Goal: Transaction & Acquisition: Purchase product/service

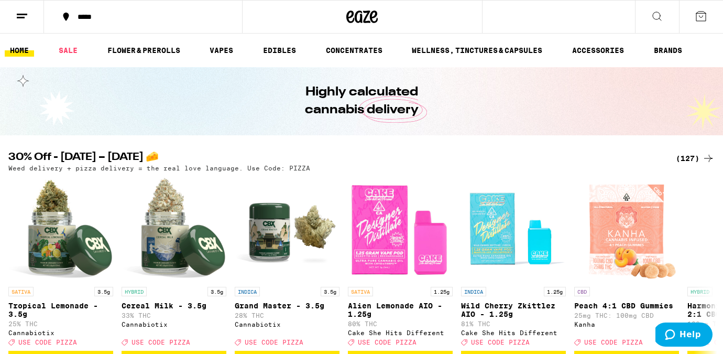
click at [106, 8] on button "*****" at bounding box center [143, 16] width 198 height 31
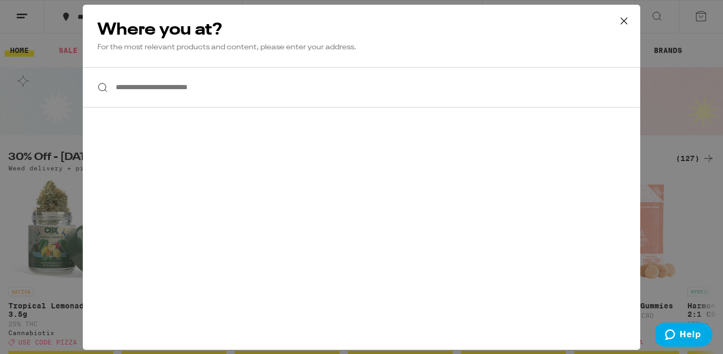
click at [163, 93] on input "**********" at bounding box center [362, 87] width 558 height 40
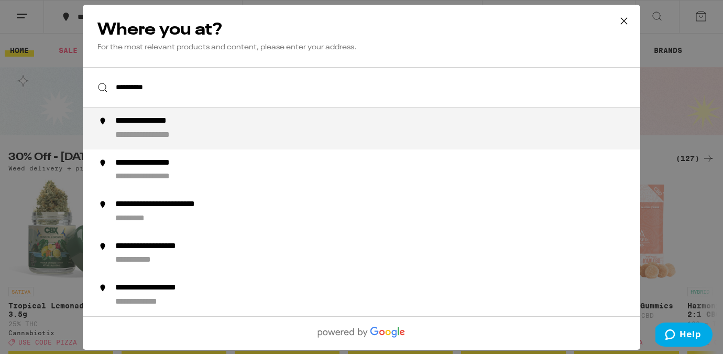
click at [165, 125] on div "**********" at bounding box center [158, 121] width 86 height 11
type input "**********"
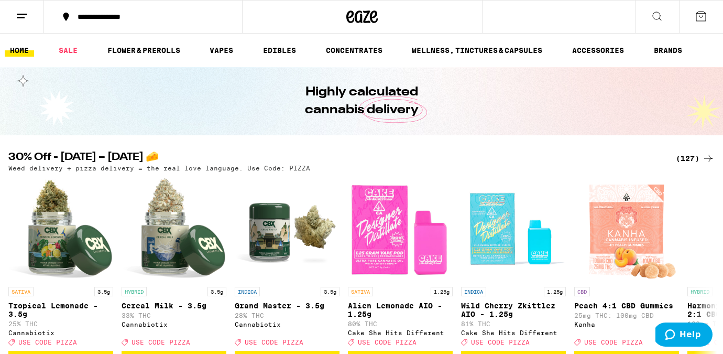
click at [27, 16] on icon at bounding box center [22, 16] width 13 height 13
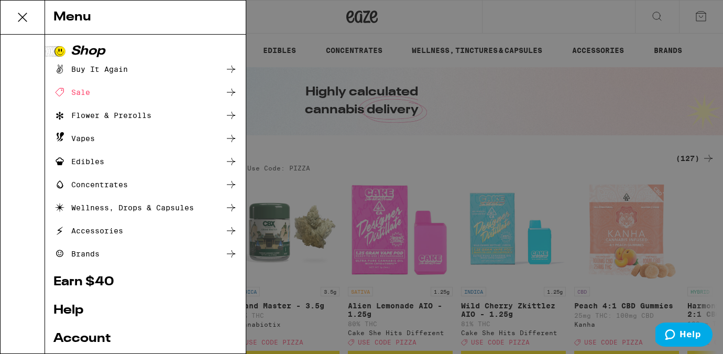
click at [382, 78] on div "Menu Shop Buy It Again Sale Flower & Prerolls Vapes Edibles Concentrates Wellne…" at bounding box center [361, 177] width 723 height 354
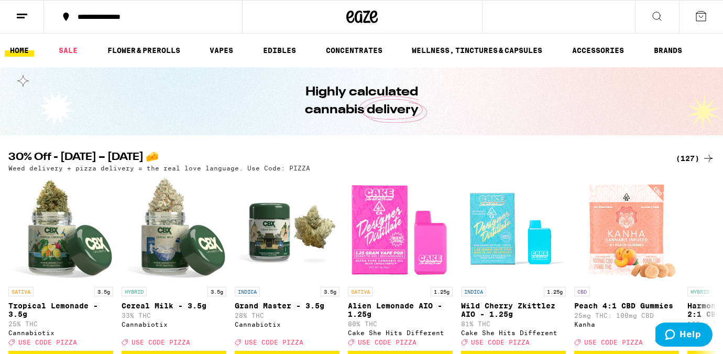
click at [680, 154] on div "(127)" at bounding box center [695, 158] width 39 height 13
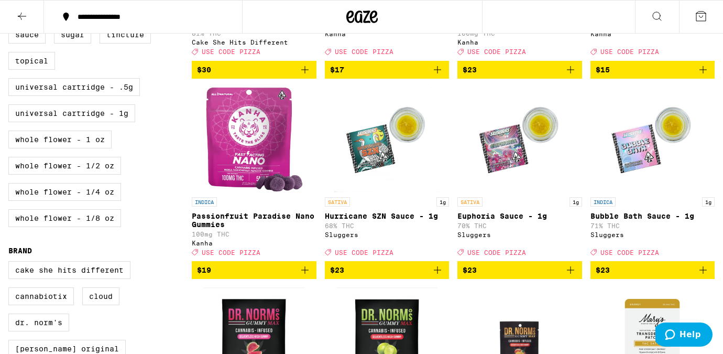
scroll to position [450, 0]
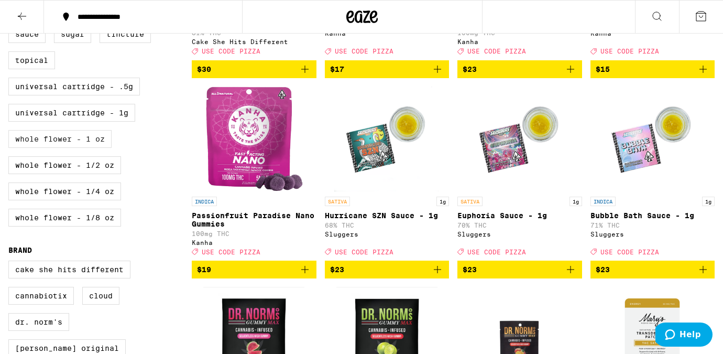
click at [46, 148] on label "Whole Flower - 1 oz" at bounding box center [59, 139] width 103 height 18
checkbox input "true"
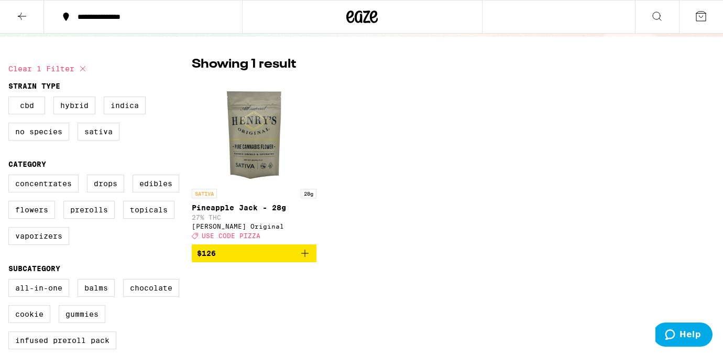
scroll to position [121, 0]
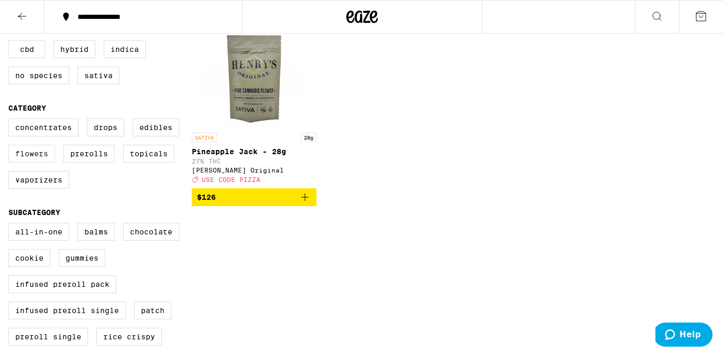
click at [34, 158] on label "Flowers" at bounding box center [31, 154] width 47 height 18
click at [11, 121] on input "Flowers" at bounding box center [10, 120] width 1 height 1
checkbox input "true"
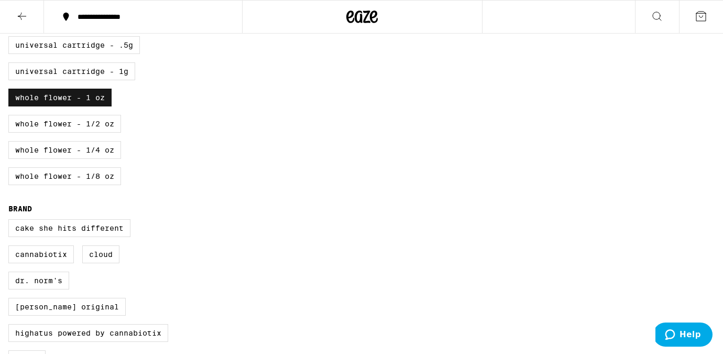
click at [65, 106] on label "Whole Flower - 1 oz" at bounding box center [59, 98] width 103 height 18
checkbox input "false"
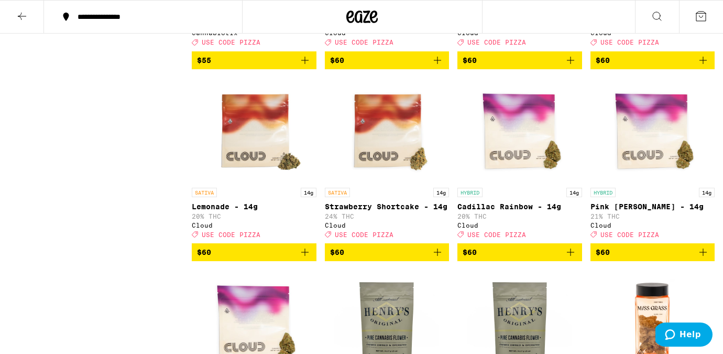
scroll to position [1255, 0]
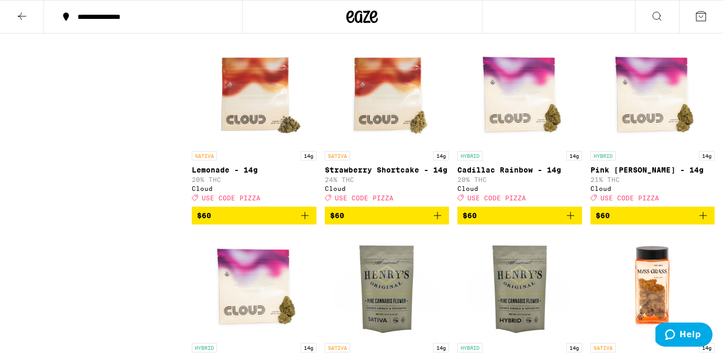
click at [437, 219] on icon "Add to bag" at bounding box center [437, 215] width 7 height 7
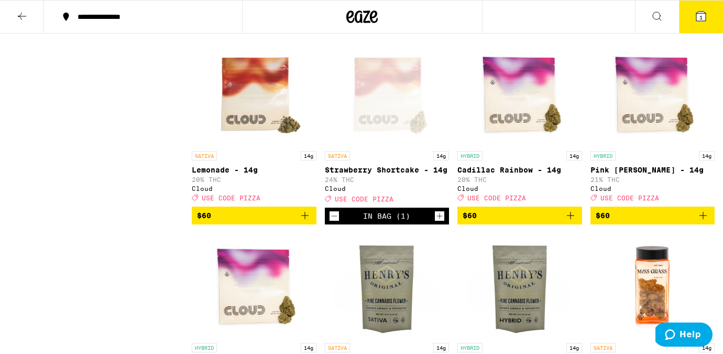
click at [437, 222] on icon "Increment" at bounding box center [439, 216] width 9 height 13
click at [701, 16] on span "2" at bounding box center [701, 17] width 3 height 6
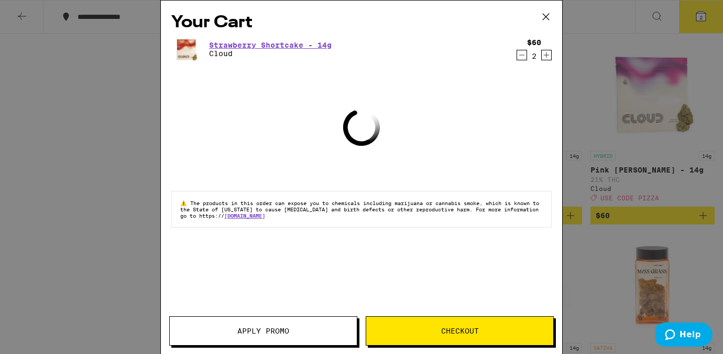
click at [264, 332] on span "Apply Promo" at bounding box center [263, 330] width 52 height 7
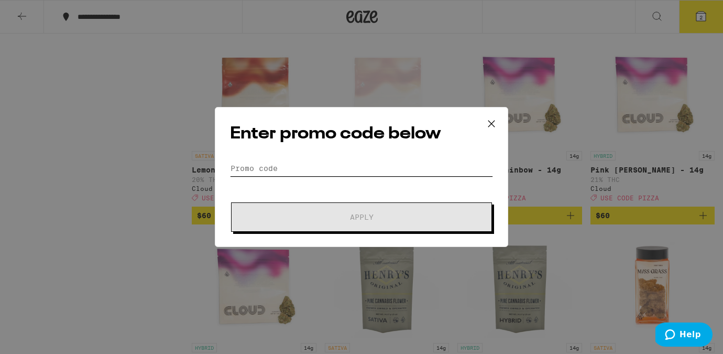
click at [310, 166] on input "Promo Code" at bounding box center [361, 168] width 263 height 16
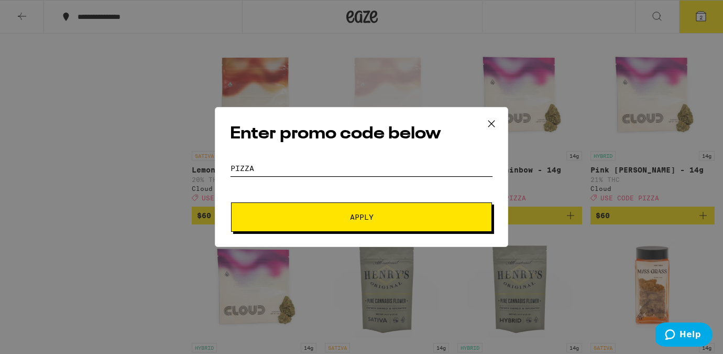
type input "pizza"
click at [330, 214] on span "Apply" at bounding box center [361, 216] width 189 height 7
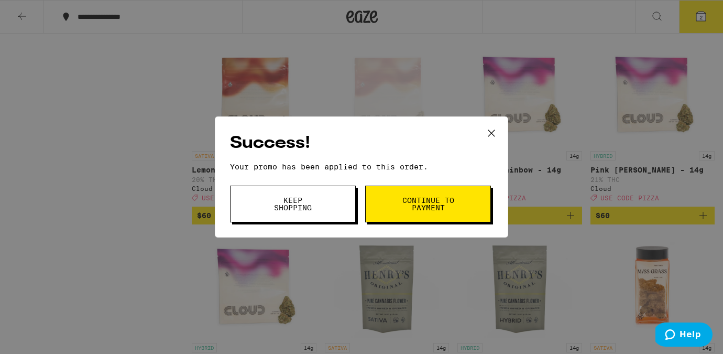
click at [389, 203] on button "Continue to payment" at bounding box center [428, 204] width 126 height 37
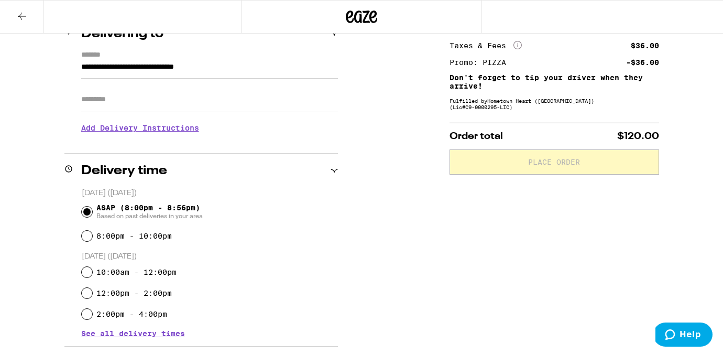
scroll to position [166, 0]
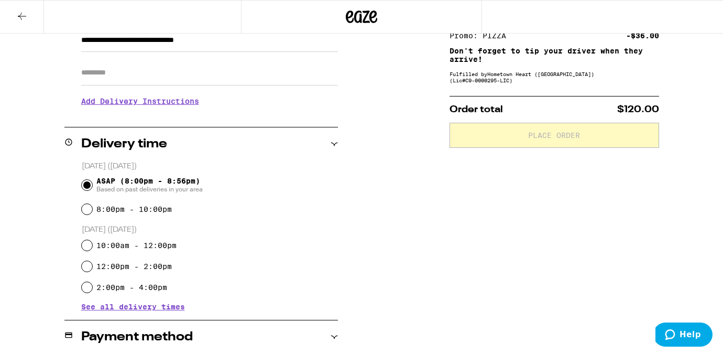
click at [142, 106] on h3 "Add Delivery Instructions" at bounding box center [209, 101] width 257 height 24
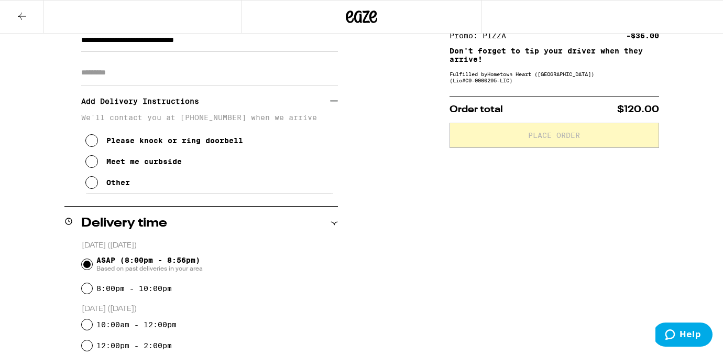
scroll to position [406, 0]
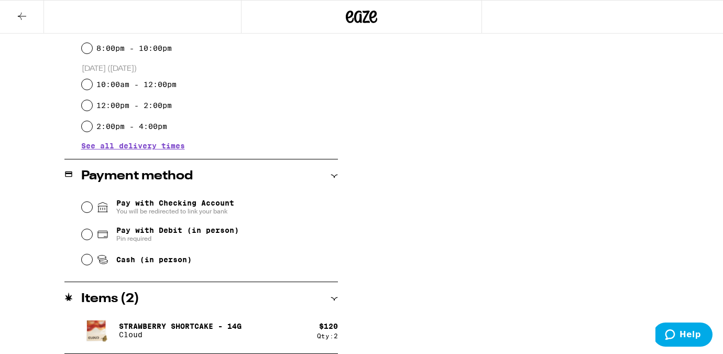
click at [183, 208] on span "Pay with Checking Account You will be redirected to link your bank" at bounding box center [175, 207] width 118 height 17
click at [92, 208] on input "Pay with Checking Account You will be redirected to link your bank" at bounding box center [87, 207] width 10 height 10
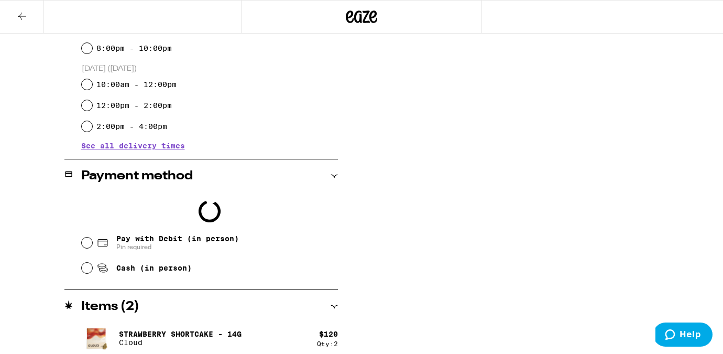
scroll to position [439, 0]
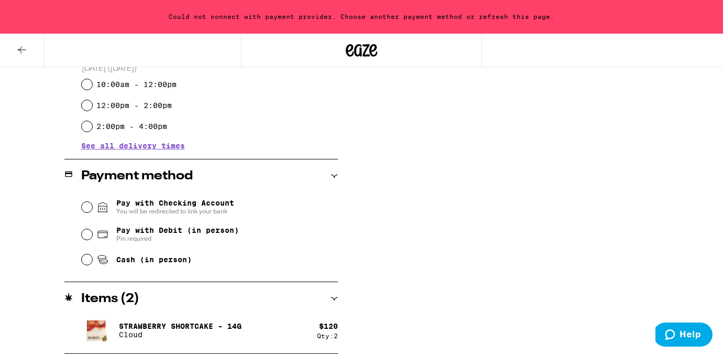
click at [155, 238] on span "Pin required" at bounding box center [177, 238] width 123 height 8
click at [92, 238] on input "Pay with Debit (in person) Pin required" at bounding box center [87, 234] width 10 height 10
radio input "true"
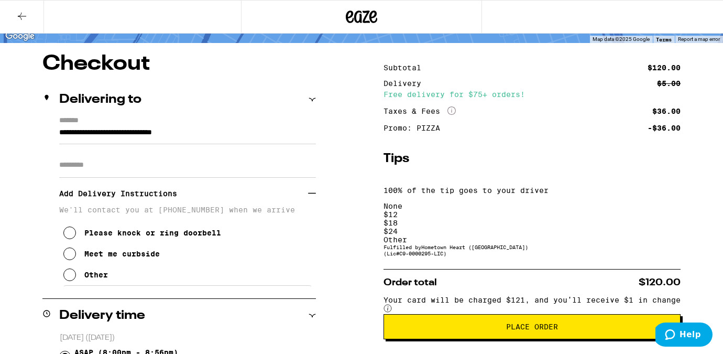
scroll to position [169, 0]
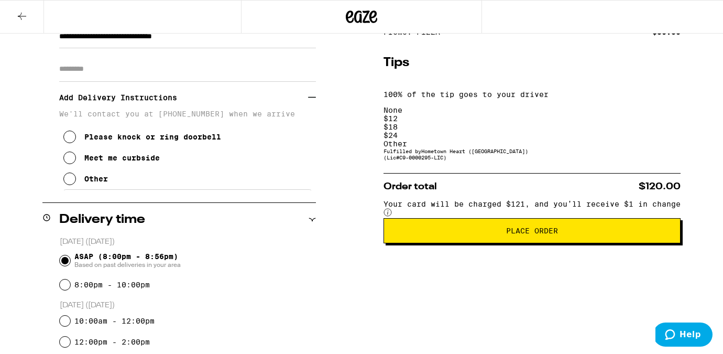
click at [108, 183] on div "Other" at bounding box center [96, 179] width 24 height 8
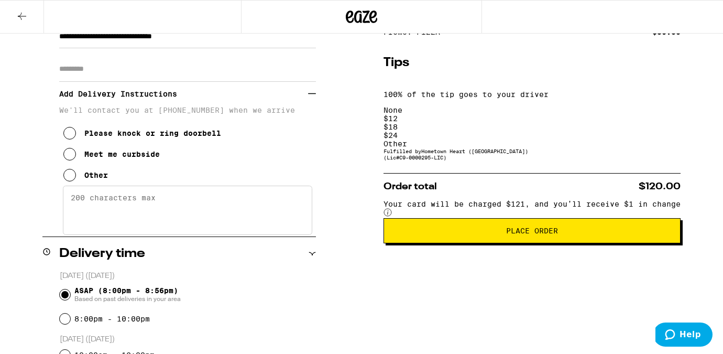
click at [145, 234] on textarea "Enter any other delivery instructions you want driver to know" at bounding box center [188, 210] width 250 height 49
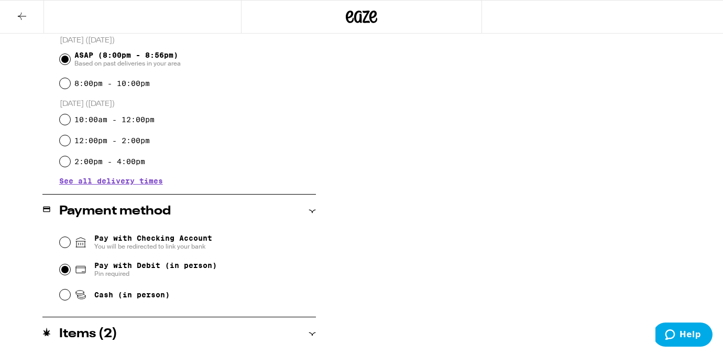
scroll to position [211, 0]
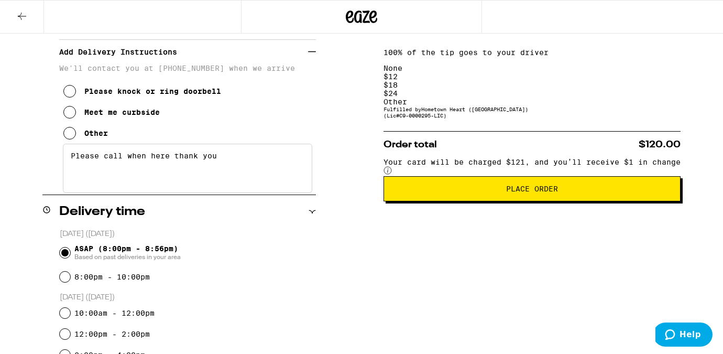
type textarea "Please call when here thank you"
click at [585, 176] on button "Place Order" at bounding box center [532, 188] width 297 height 25
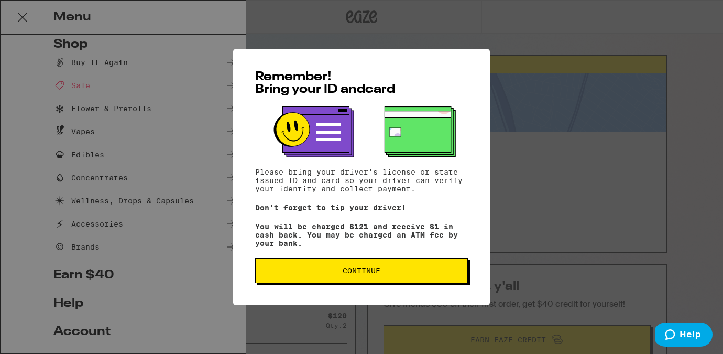
click at [349, 281] on button "Continue" at bounding box center [361, 270] width 213 height 25
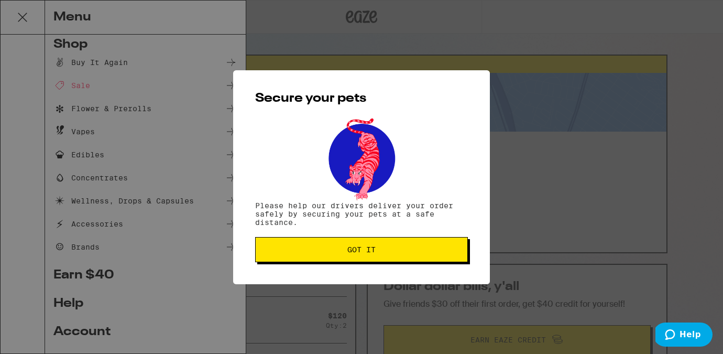
click at [327, 247] on button "Got it" at bounding box center [361, 249] width 213 height 25
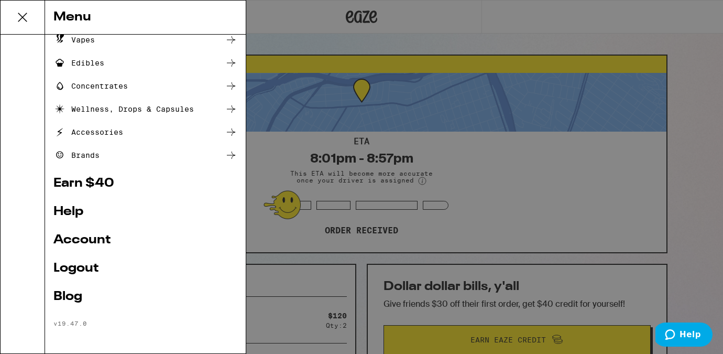
click at [64, 266] on link "Logout" at bounding box center [145, 268] width 184 height 13
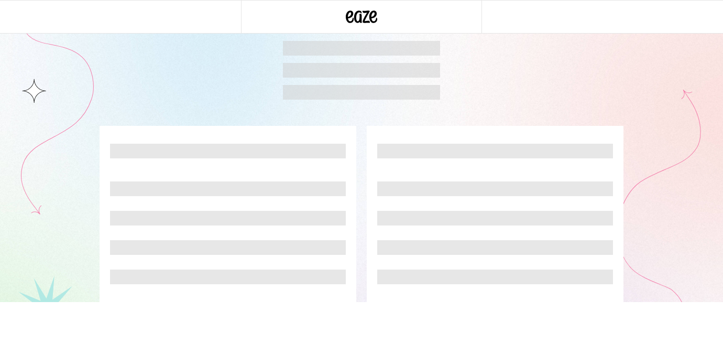
scroll to position [58, 0]
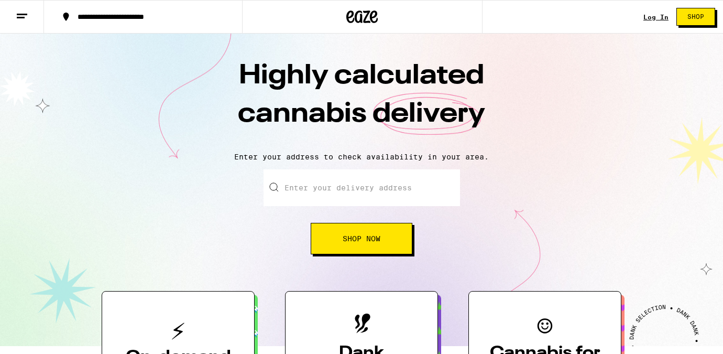
click at [653, 14] on div "Log In" at bounding box center [656, 17] width 25 height 7
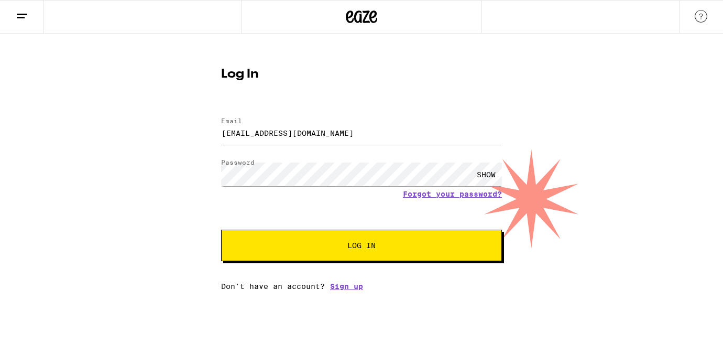
click at [316, 251] on button "Log In" at bounding box center [361, 245] width 281 height 31
